Goal: Task Accomplishment & Management: Use online tool/utility

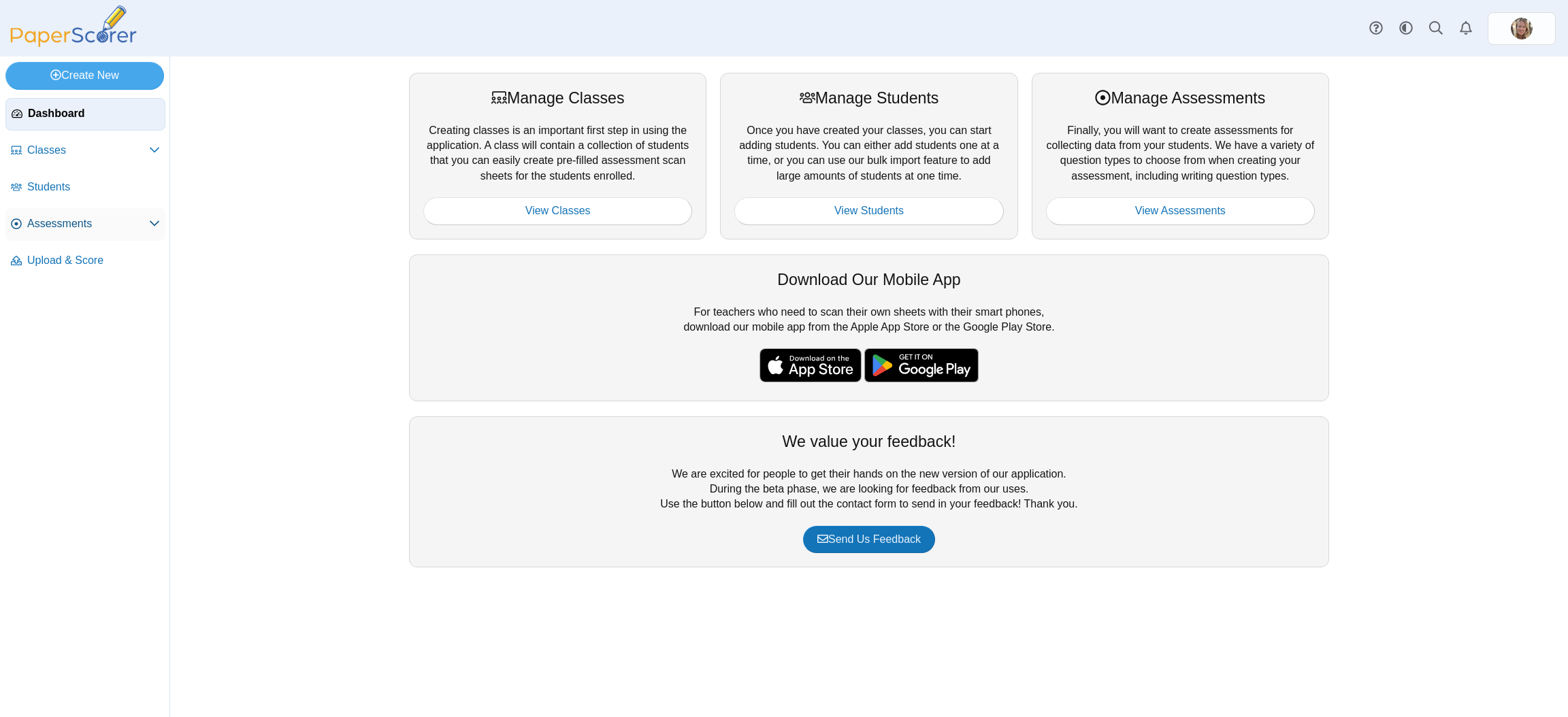
click at [49, 235] on link "Assessments" at bounding box center [85, 224] width 160 height 32
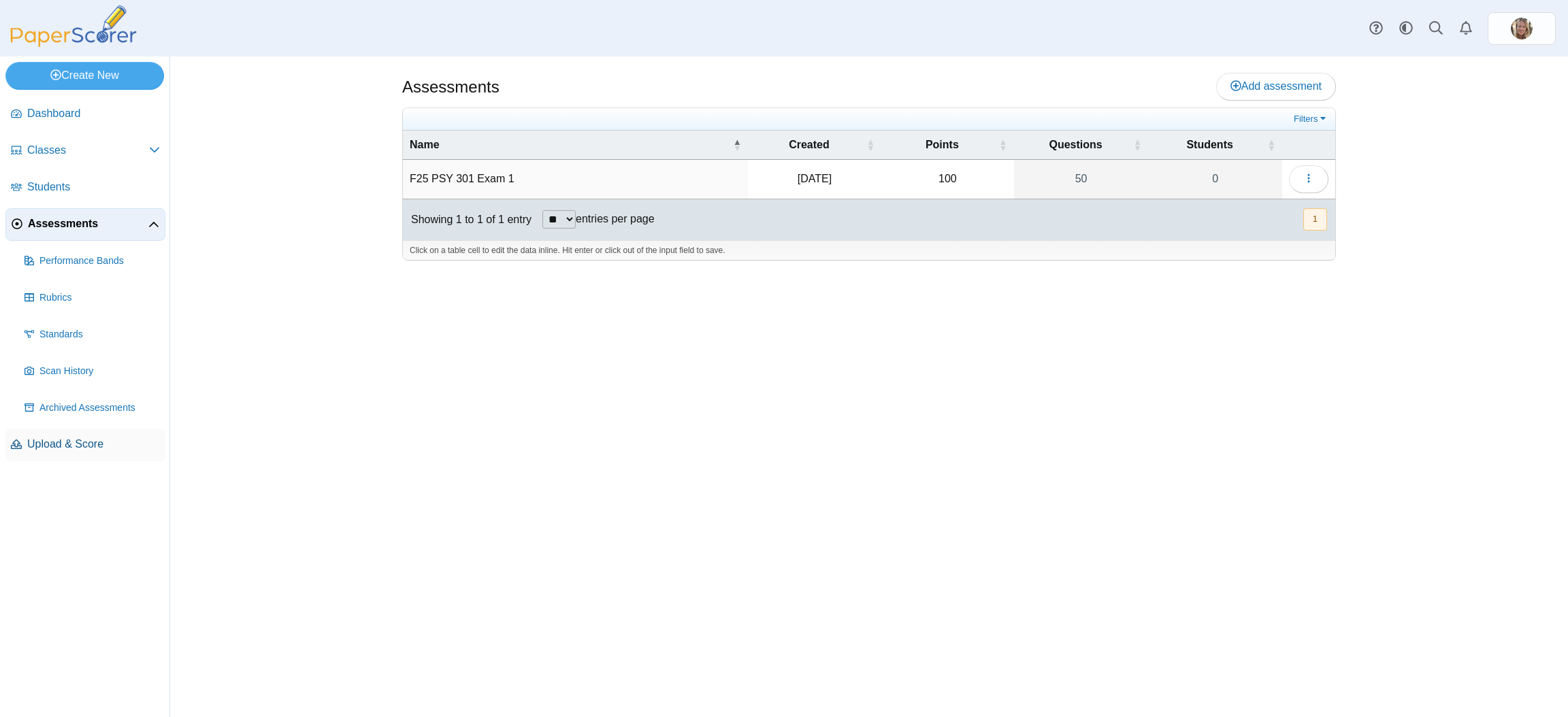
click at [49, 439] on span "Upload & Score" at bounding box center [93, 444] width 133 height 15
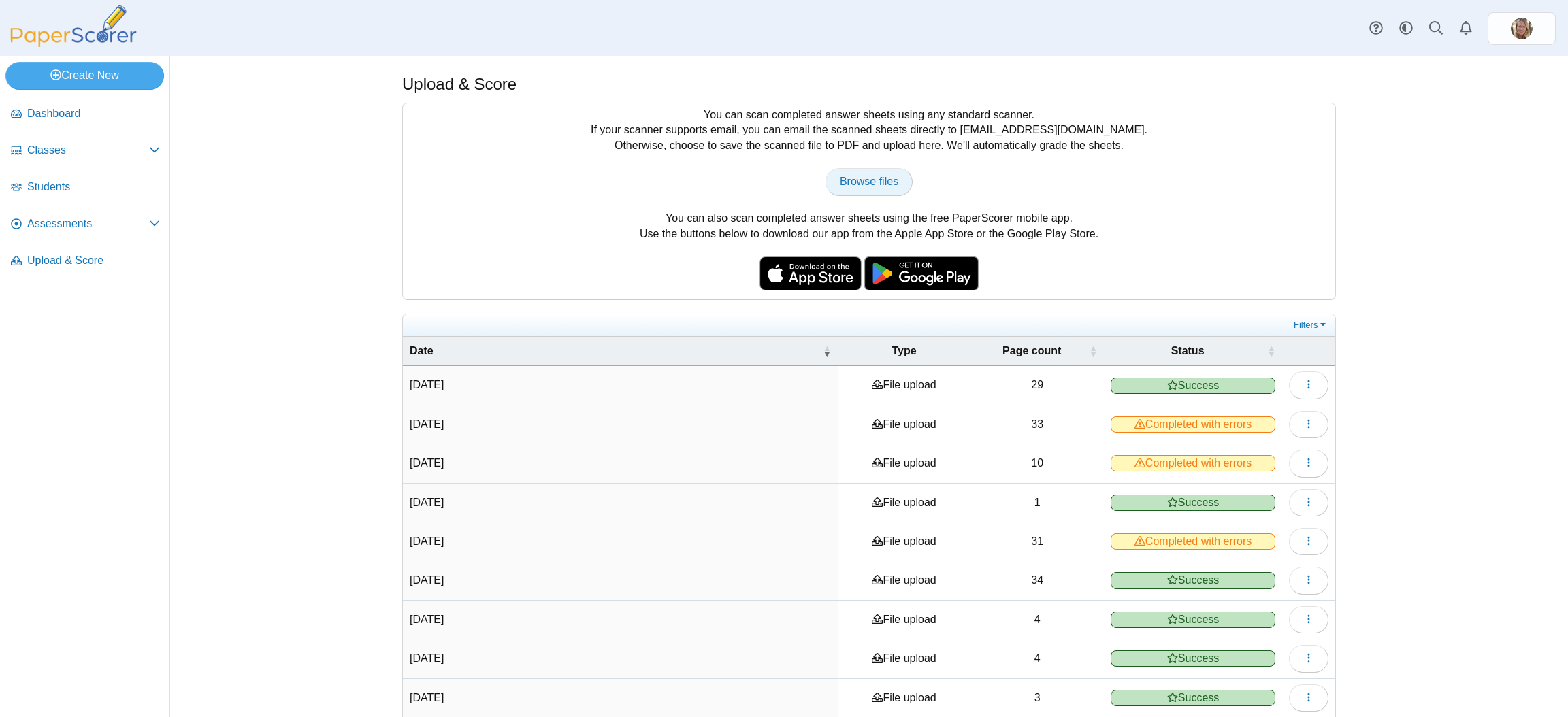
click at [854, 183] on span "Browse files" at bounding box center [869, 181] width 59 height 12
type input "**********"
